Goal: Task Accomplishment & Management: Use online tool/utility

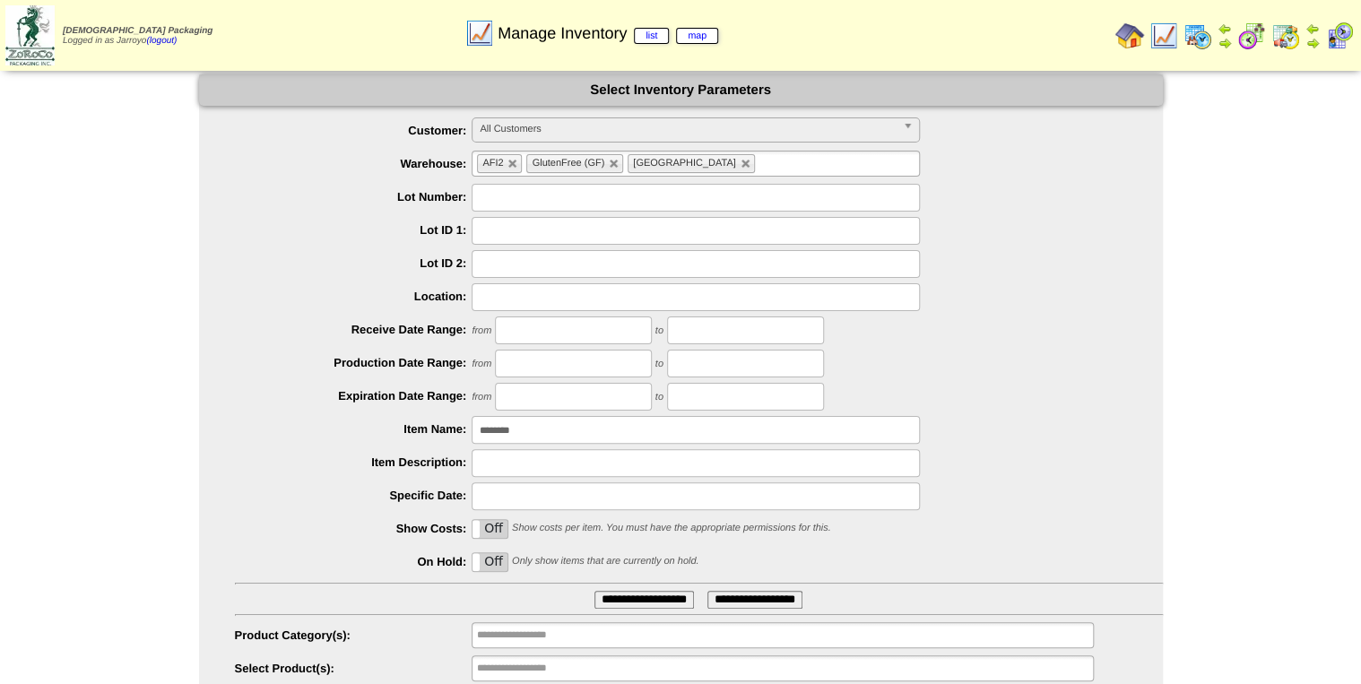
click at [1198, 40] on img at bounding box center [1197, 36] width 29 height 29
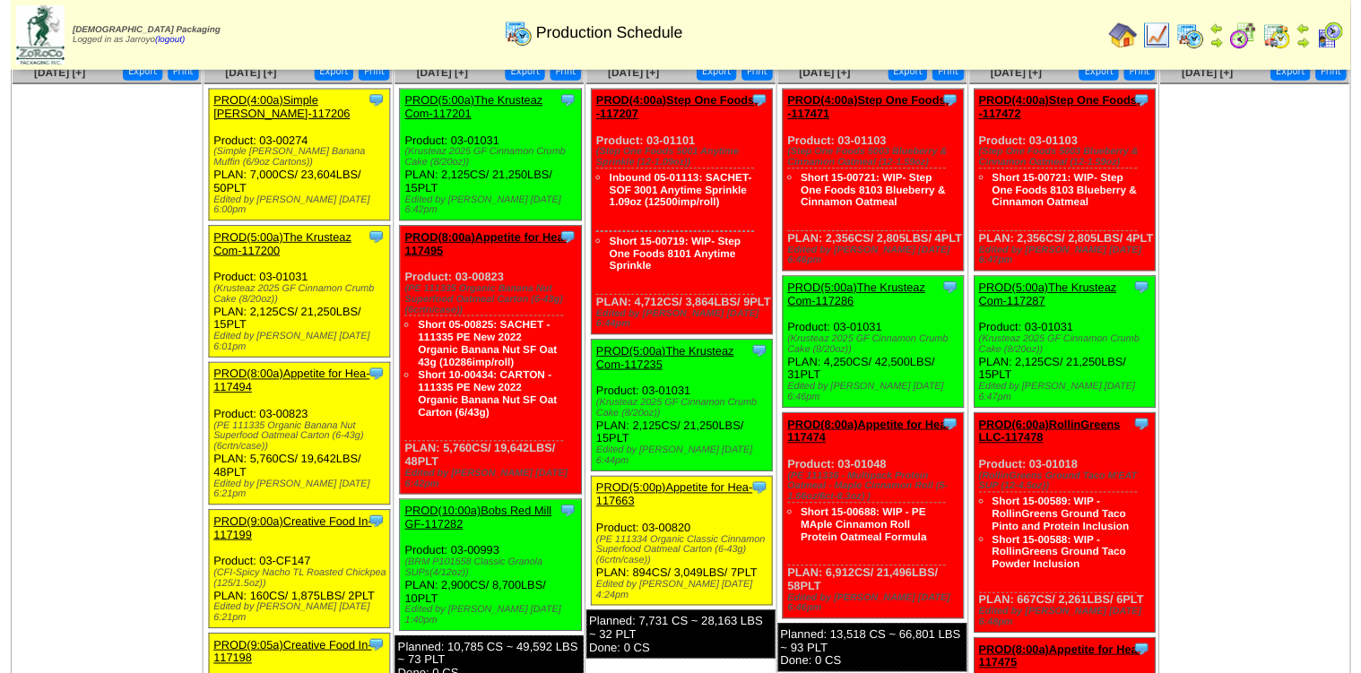
scroll to position [1434, 0]
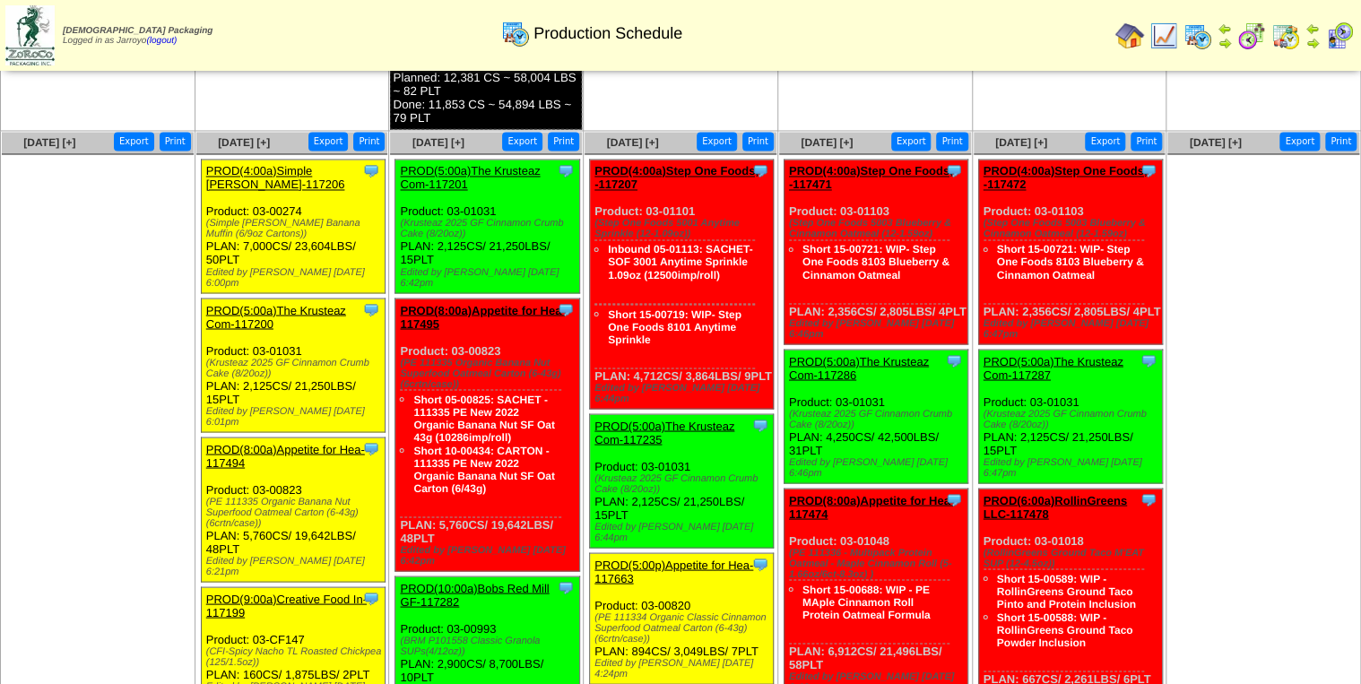
click at [423, 191] on link "PROD(5:00a)The Krusteaz Com-117201" at bounding box center [470, 177] width 140 height 27
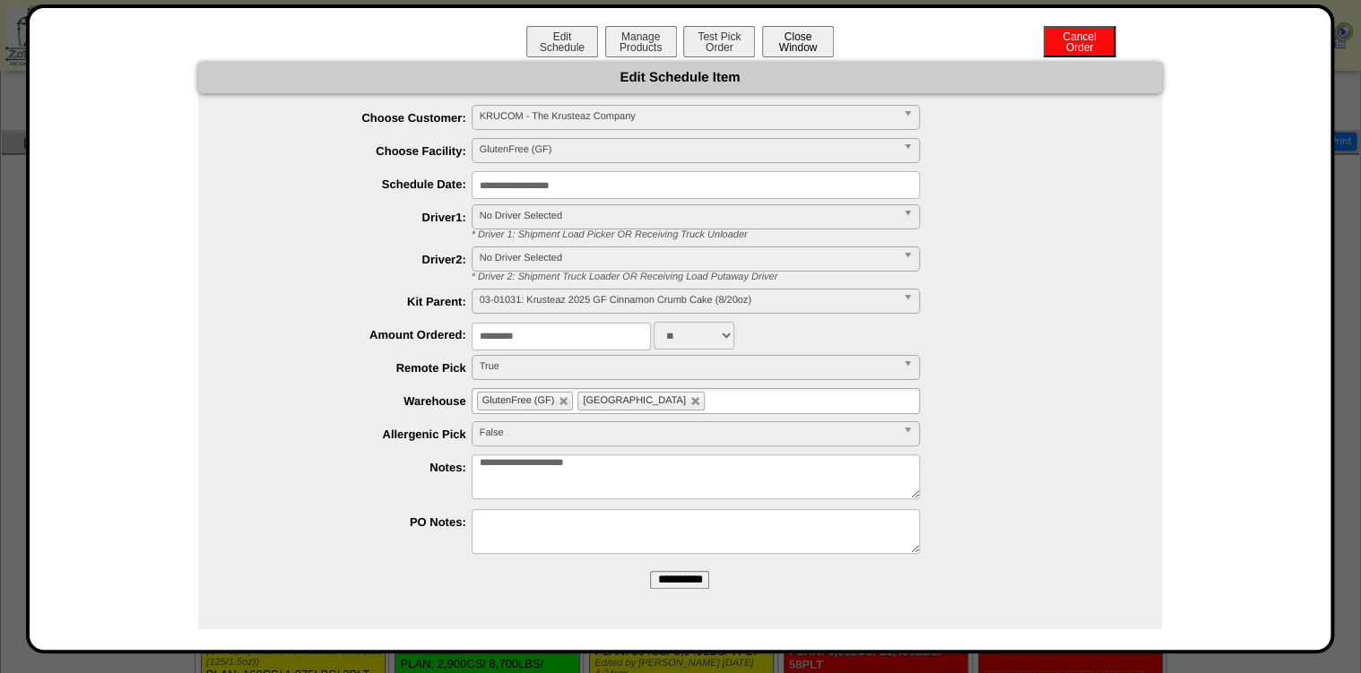
click at [782, 57] on div "Edit Schedule Manage Products Test Pick Order Cancel Order Close Window" at bounding box center [681, 44] width 1266 height 36
click at [784, 53] on button "Close Window" at bounding box center [798, 41] width 72 height 31
